Goal: Task Accomplishment & Management: Use online tool/utility

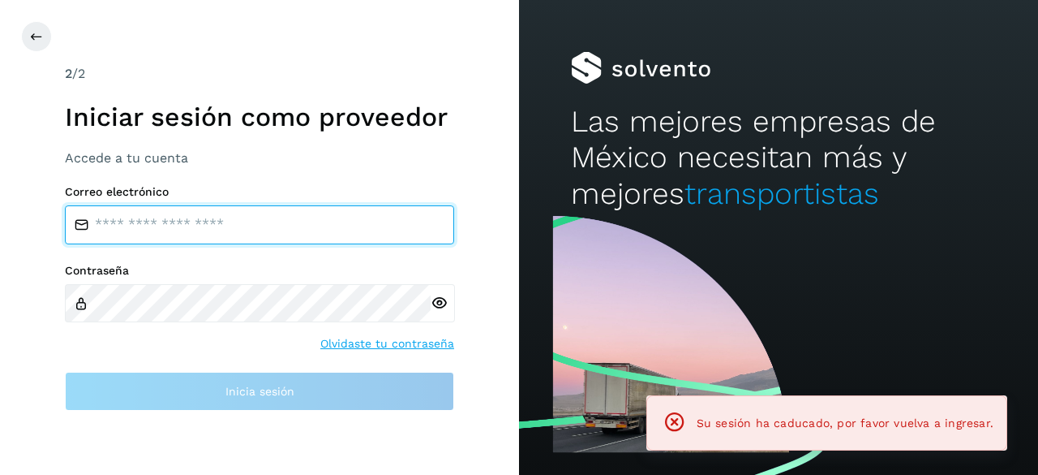
click at [178, 228] on input "email" at bounding box center [259, 224] width 389 height 39
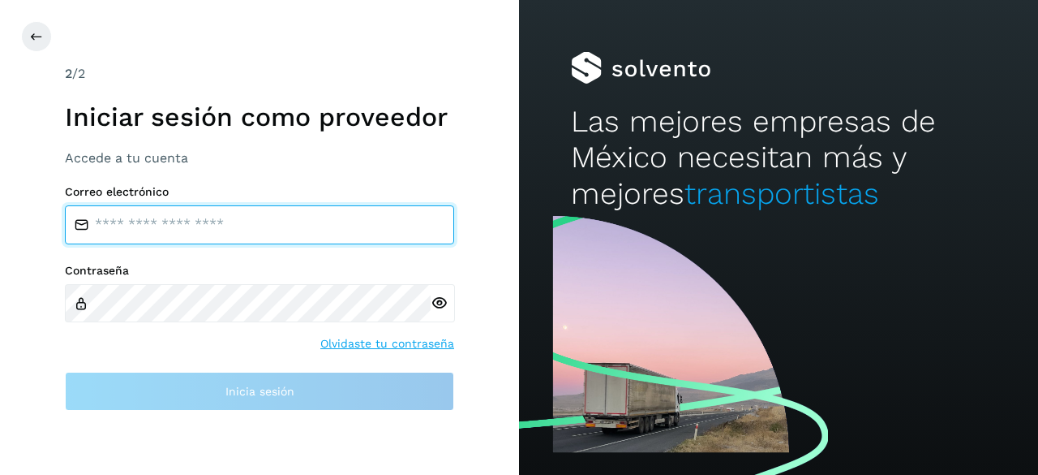
type input "**********"
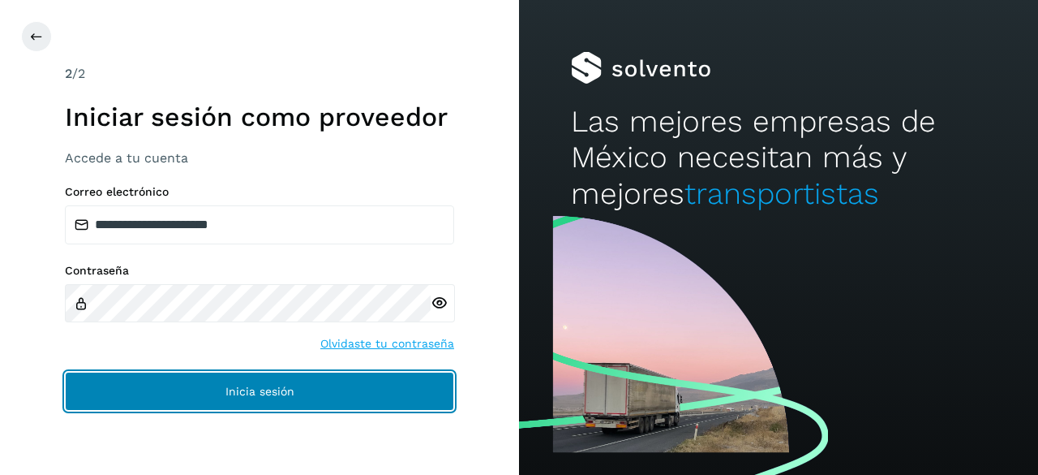
click at [224, 380] on button "Inicia sesión" at bounding box center [259, 391] width 389 height 39
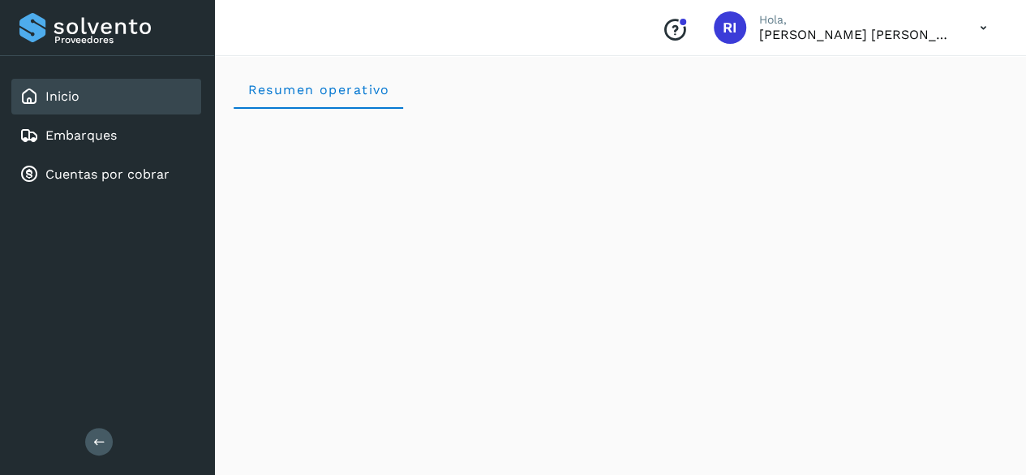
click at [71, 192] on div "Inicio Embarques Cuentas por cobrar" at bounding box center [107, 135] width 214 height 159
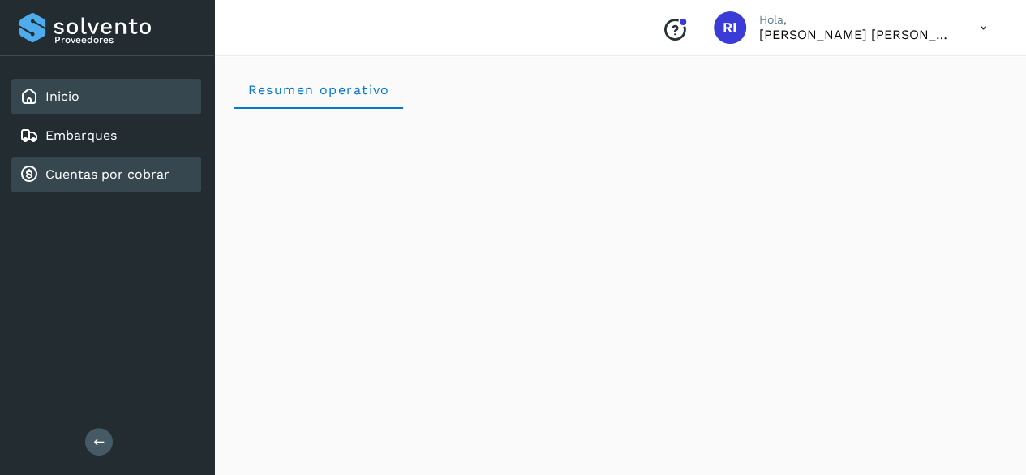
click at [71, 181] on link "Cuentas por cobrar" at bounding box center [107, 173] width 124 height 15
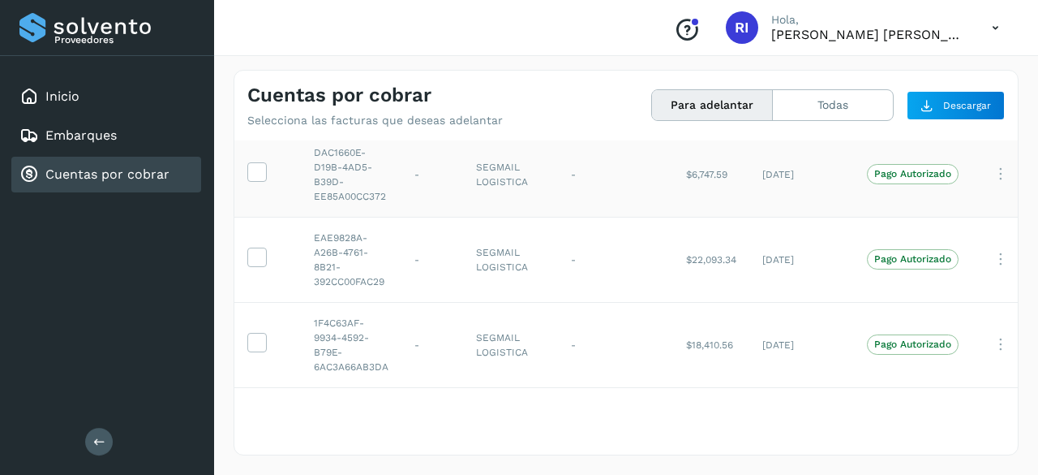
scroll to position [150, 0]
click at [251, 333] on icon at bounding box center [256, 341] width 17 height 17
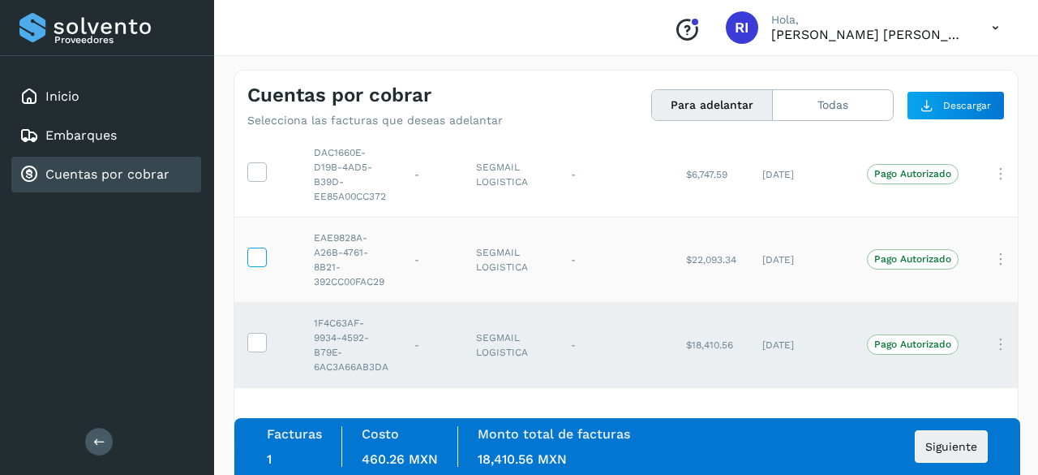
click at [260, 247] on icon at bounding box center [256, 255] width 17 height 17
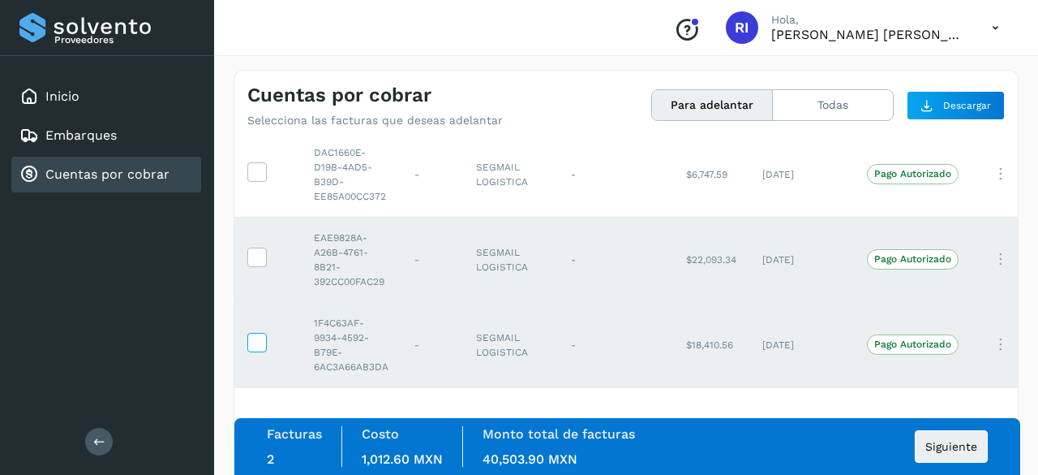
click at [253, 333] on icon at bounding box center [256, 341] width 17 height 17
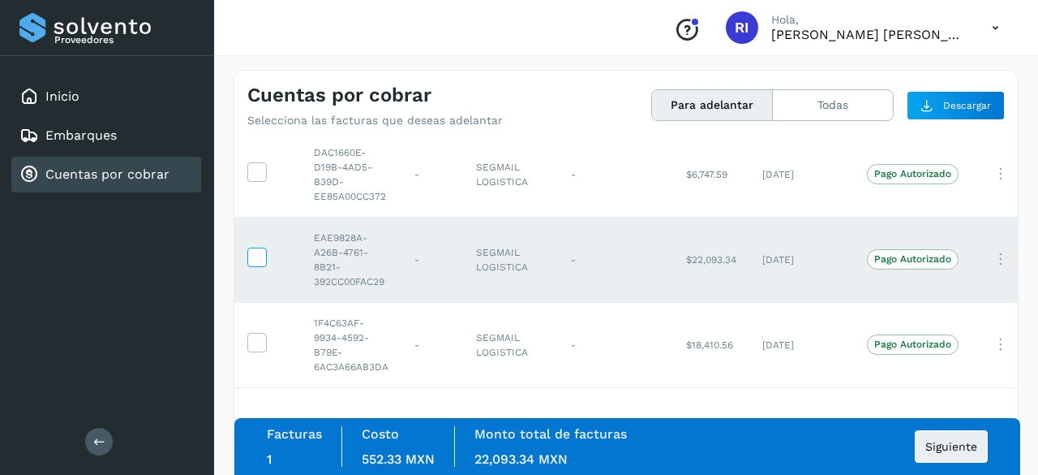
click at [255, 250] on icon at bounding box center [256, 255] width 17 height 17
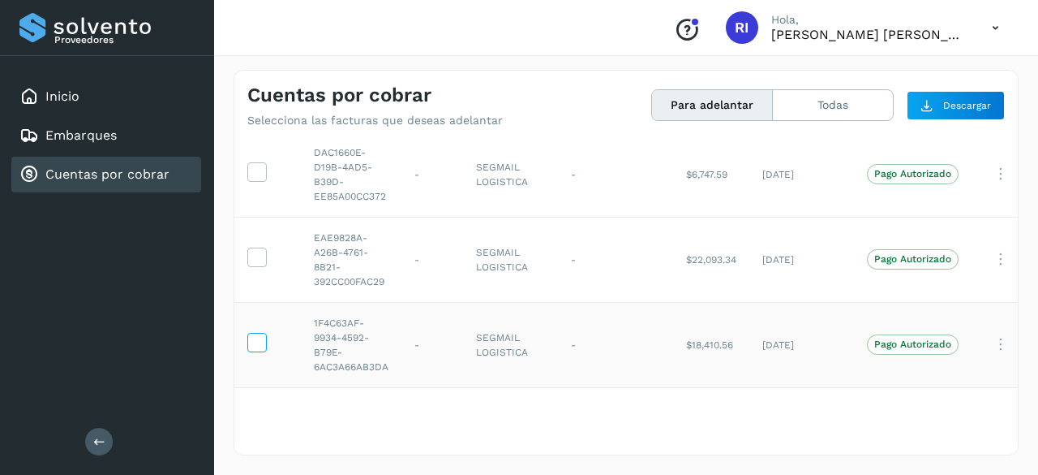
click at [257, 333] on icon at bounding box center [256, 341] width 17 height 17
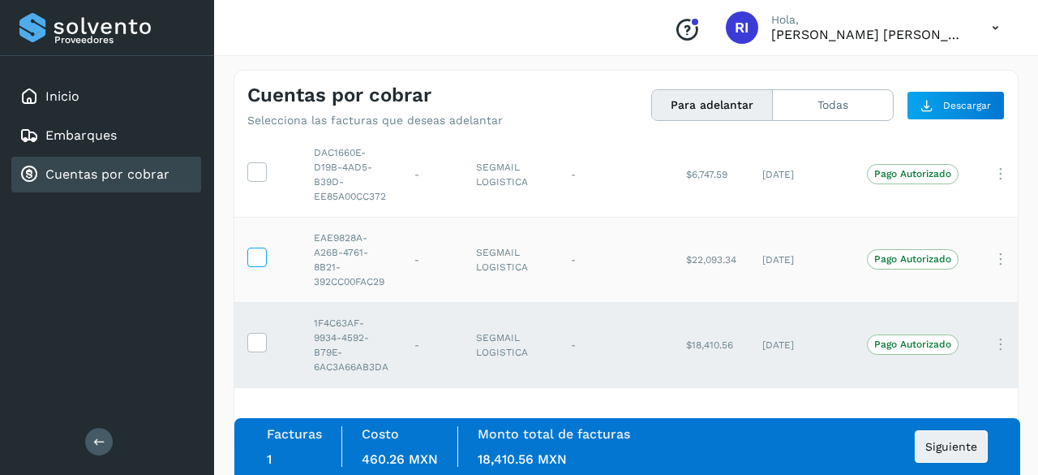
click at [258, 247] on icon at bounding box center [256, 255] width 17 height 17
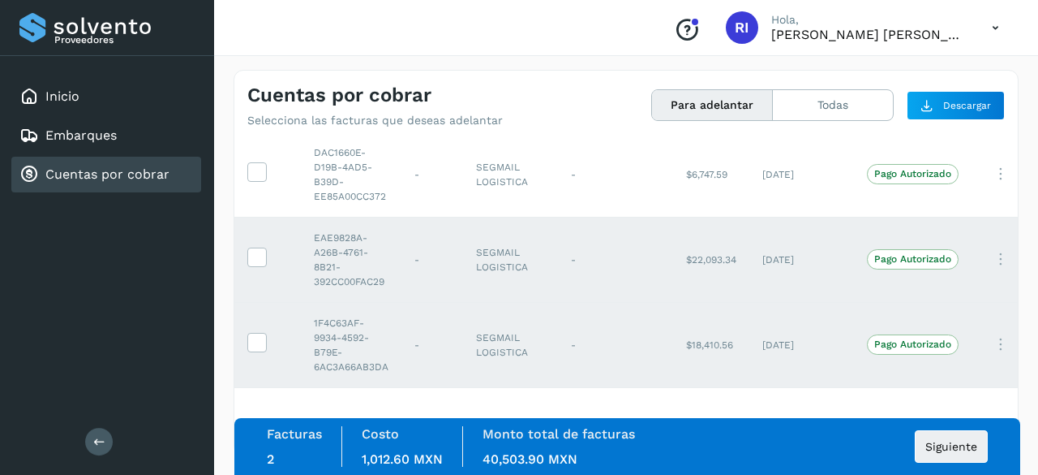
click at [1001, 243] on icon at bounding box center [1001, 259] width 32 height 33
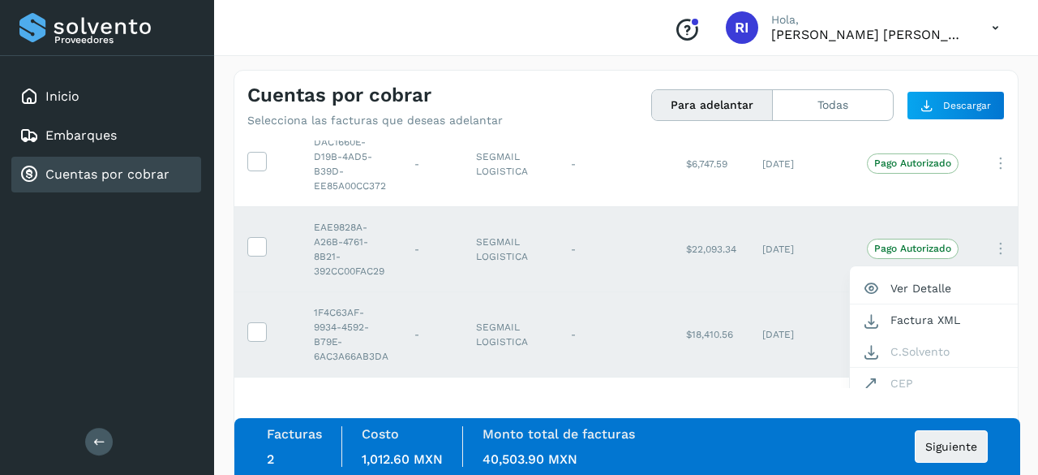
click at [735, 397] on div at bounding box center [519, 237] width 1038 height 475
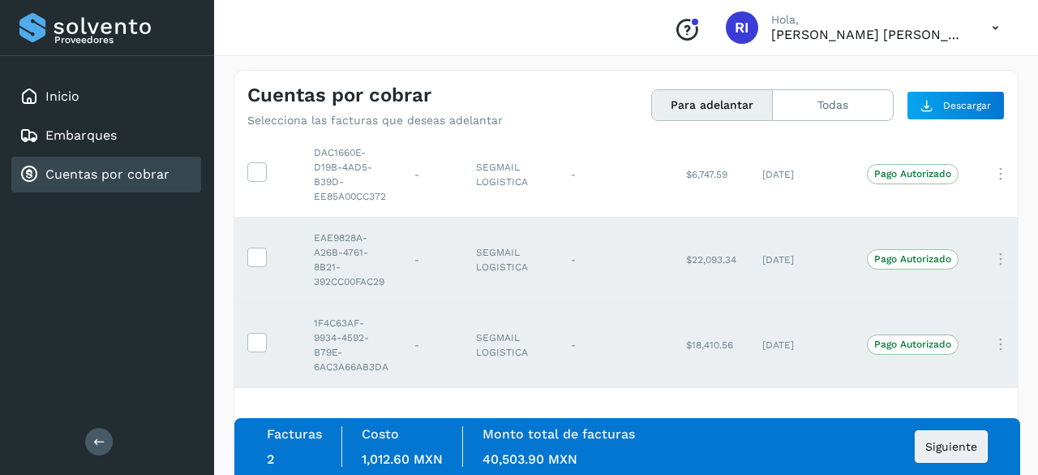
scroll to position [150, 49]
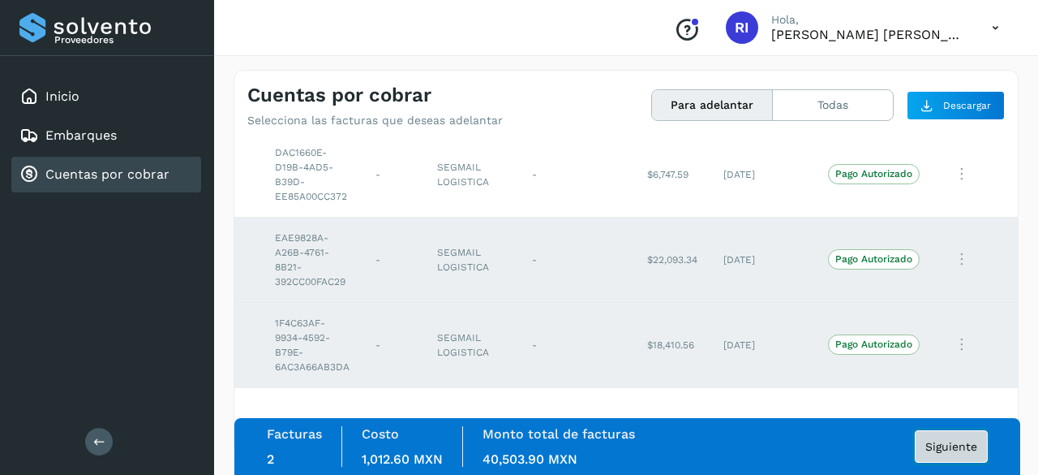
click at [922, 438] on button "Siguiente" at bounding box center [951, 446] width 73 height 32
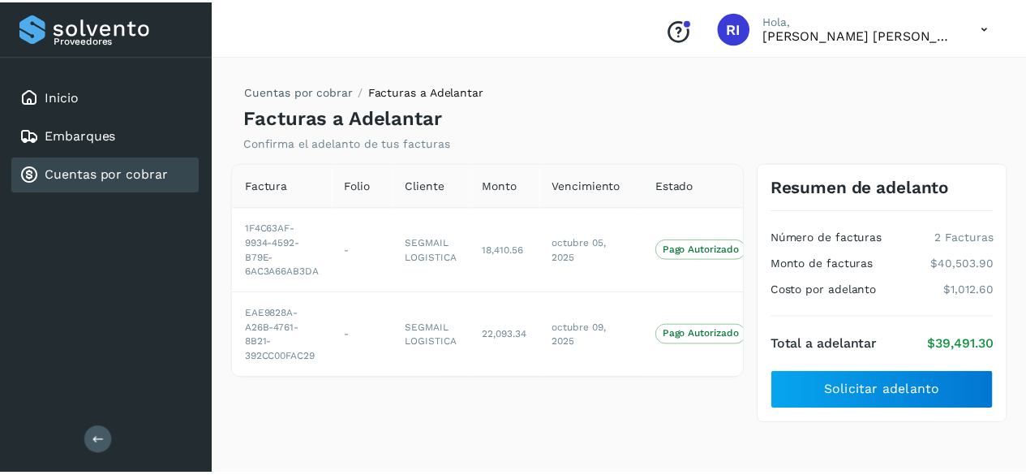
scroll to position [0, 57]
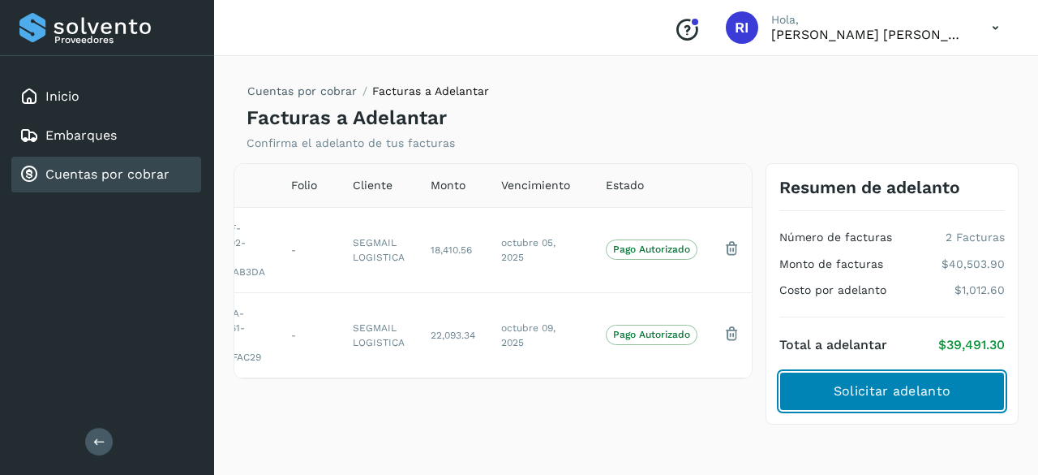
click at [923, 400] on button "Solicitar adelanto" at bounding box center [893, 391] width 226 height 39
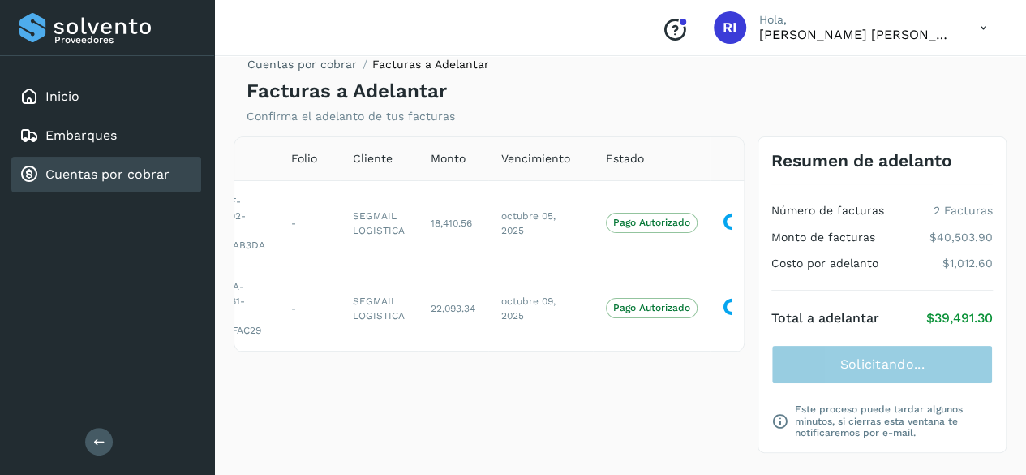
scroll to position [41, 0]
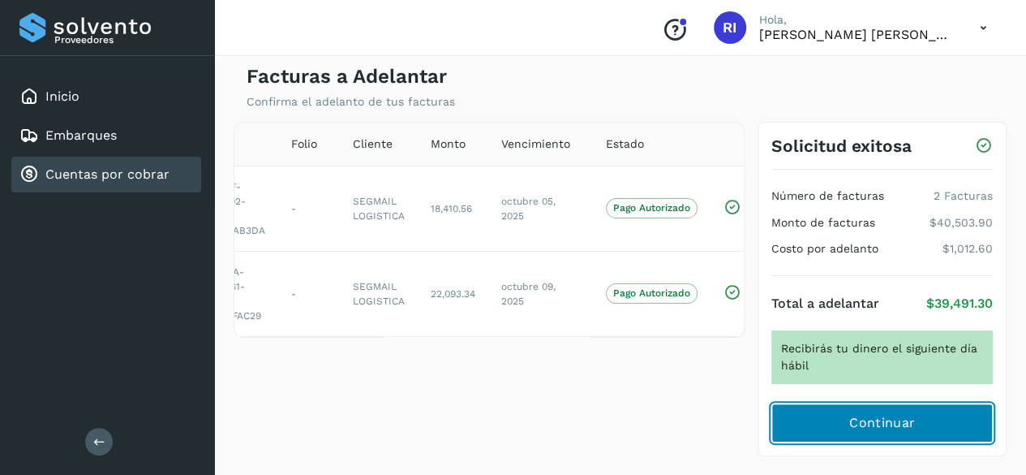
click at [891, 423] on span "Continuar" at bounding box center [882, 423] width 66 height 18
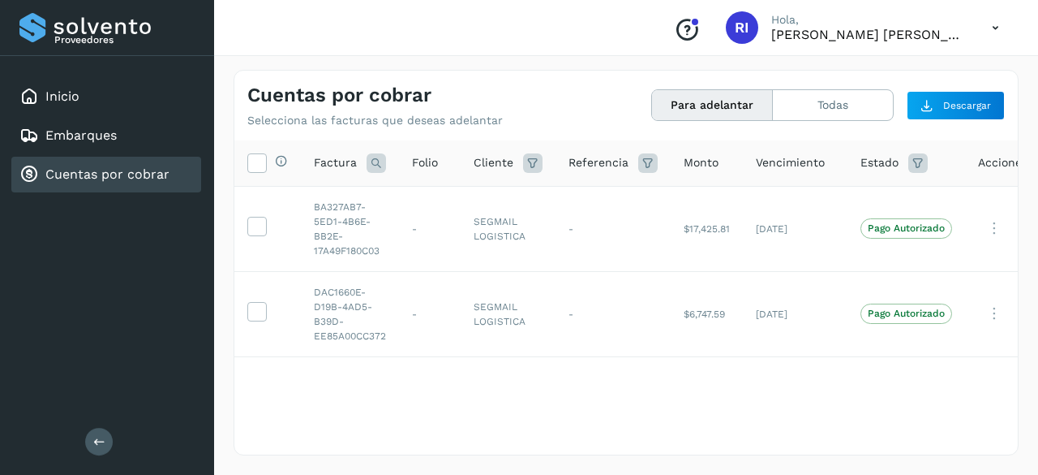
click at [963, 37] on p "[PERSON_NAME] [PERSON_NAME]" at bounding box center [868, 34] width 195 height 15
click at [994, 26] on icon at bounding box center [995, 27] width 33 height 33
click at [866, 75] on div "Cerrar sesión" at bounding box center [914, 73] width 193 height 31
